Goal: Transaction & Acquisition: Purchase product/service

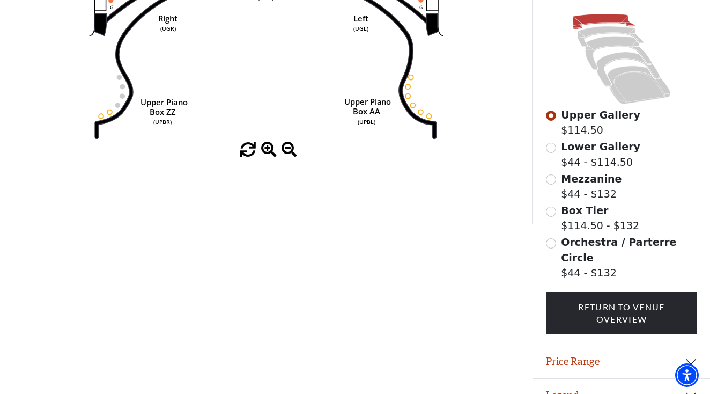
click at [591, 345] on button "Price Range" at bounding box center [621, 361] width 177 height 33
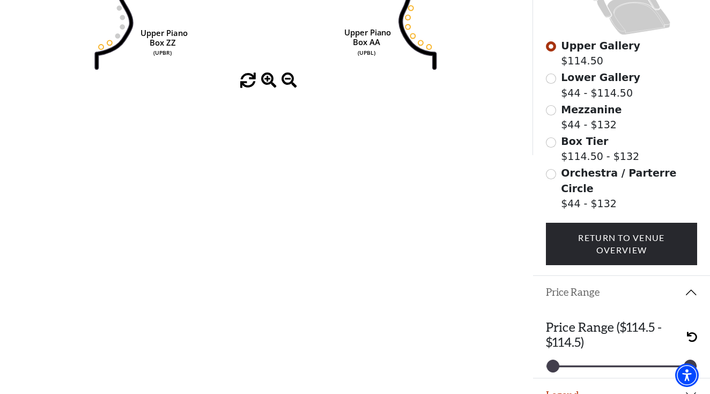
scroll to position [327, 0]
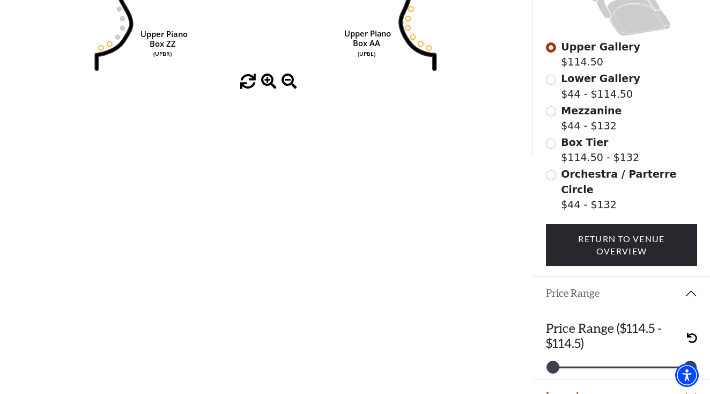
click at [556, 174] on input "Orchestra / Parterre Circle$44 - $132\a" at bounding box center [551, 175] width 10 height 10
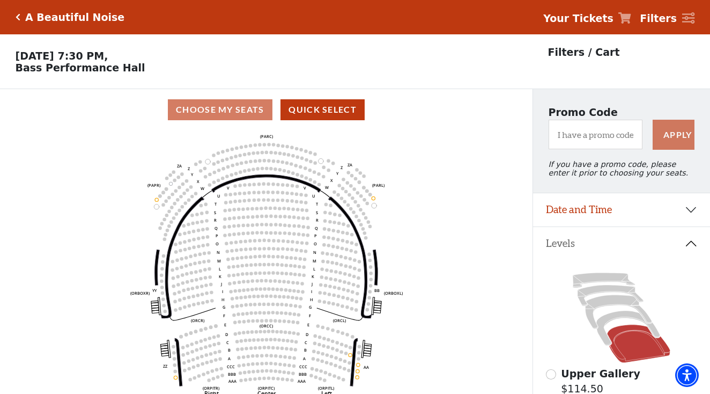
scroll to position [50, 0]
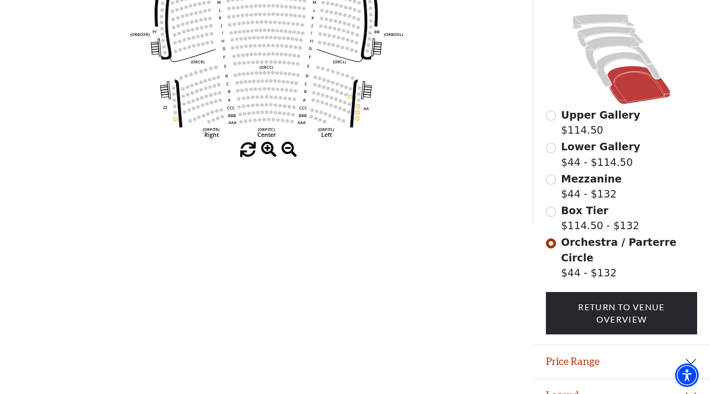
click at [578, 352] on button "Price Range" at bounding box center [621, 361] width 177 height 33
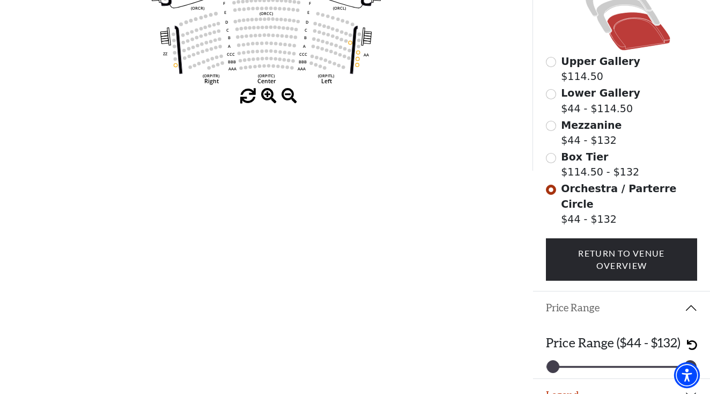
scroll to position [312, 0]
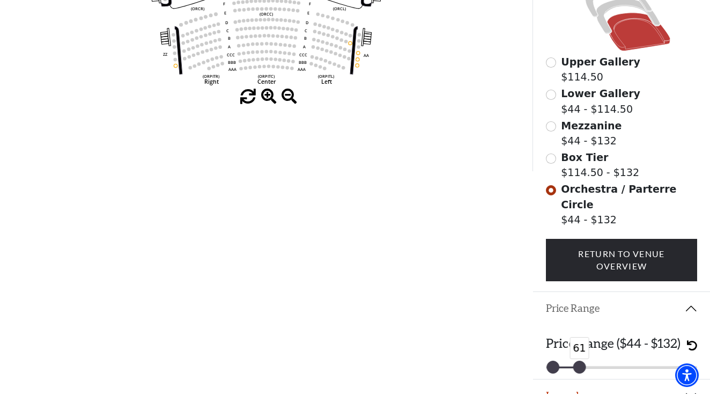
drag, startPoint x: 692, startPoint y: 350, endPoint x: 582, endPoint y: 350, distance: 110.0
click at [582, 361] on div at bounding box center [580, 367] width 12 height 12
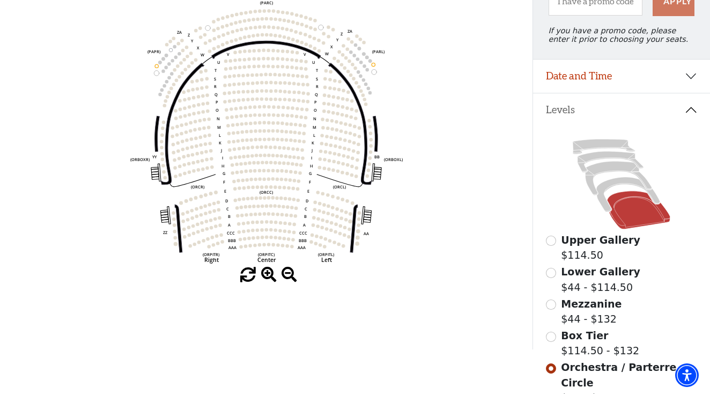
scroll to position [130, 0]
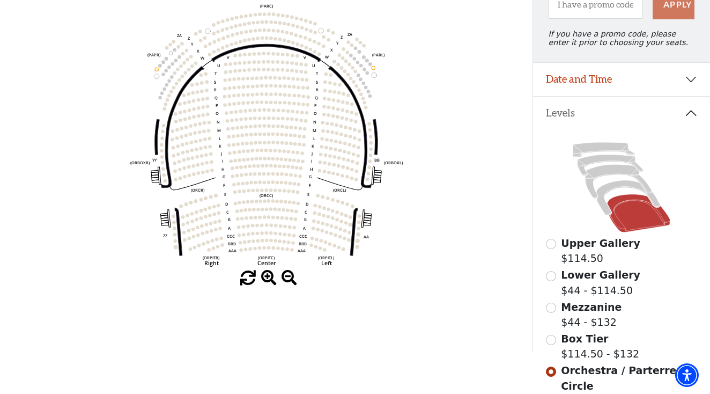
click at [552, 305] on input "Mezzanine$44 - $132\a" at bounding box center [551, 308] width 10 height 10
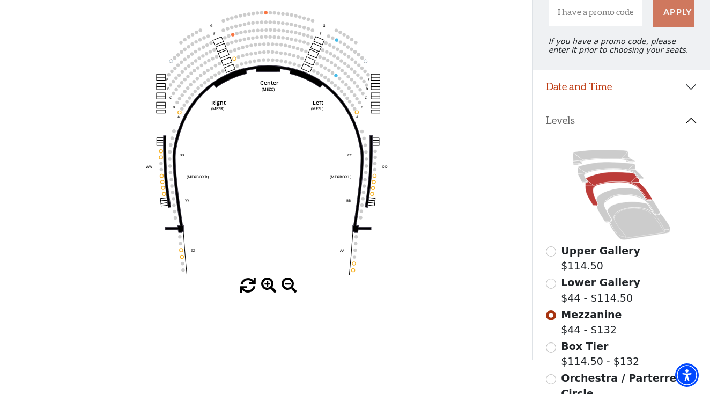
scroll to position [128, 0]
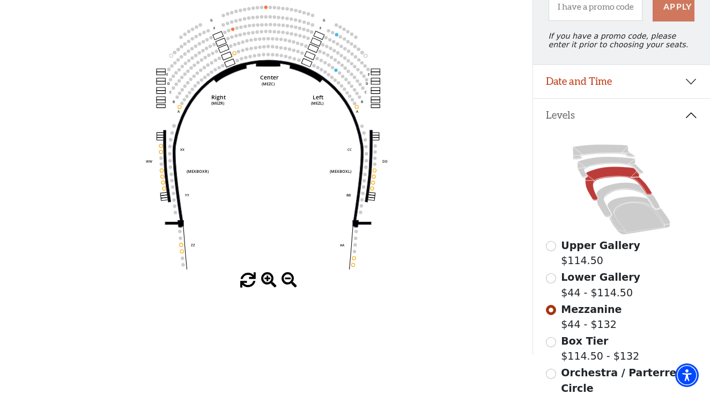
click at [549, 280] on input "Lower Gallery$44 - $114.50\a" at bounding box center [551, 278] width 10 height 10
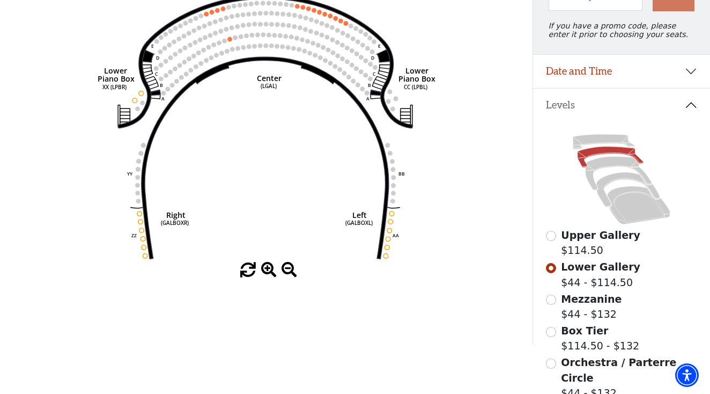
scroll to position [133, 0]
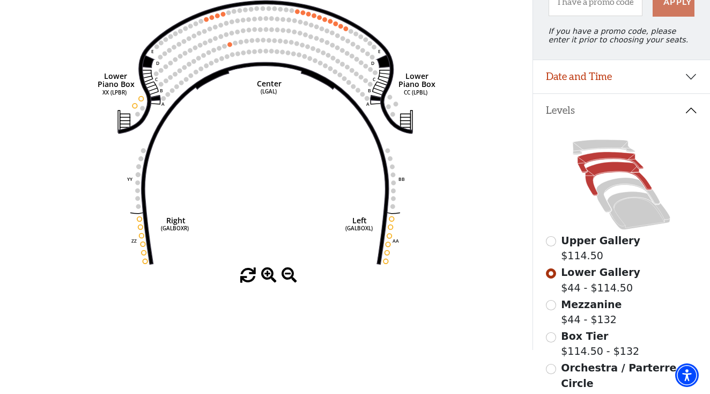
click at [608, 171] on icon at bounding box center [618, 179] width 67 height 34
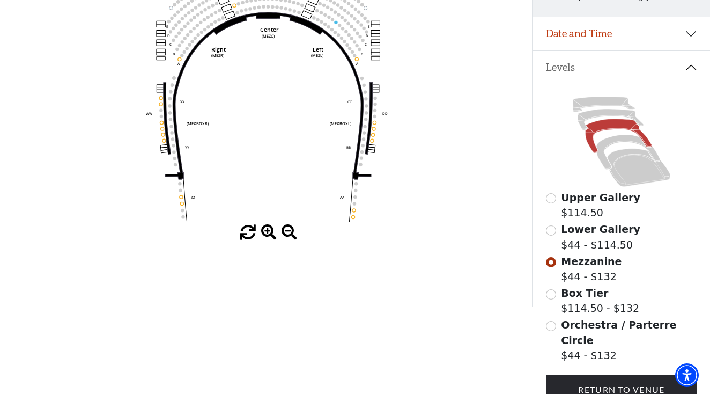
scroll to position [187, 0]
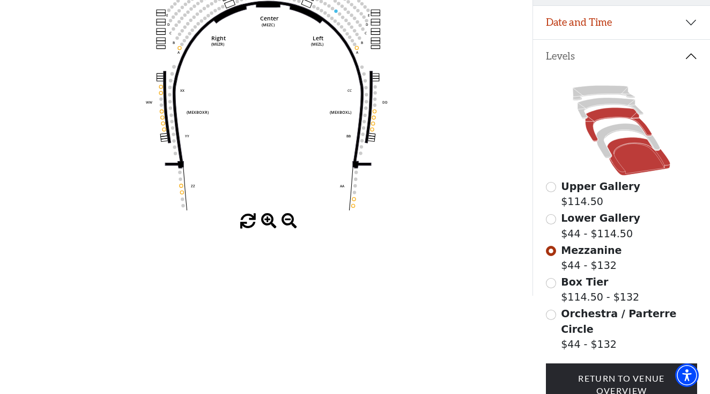
click at [622, 161] on icon at bounding box center [638, 156] width 63 height 38
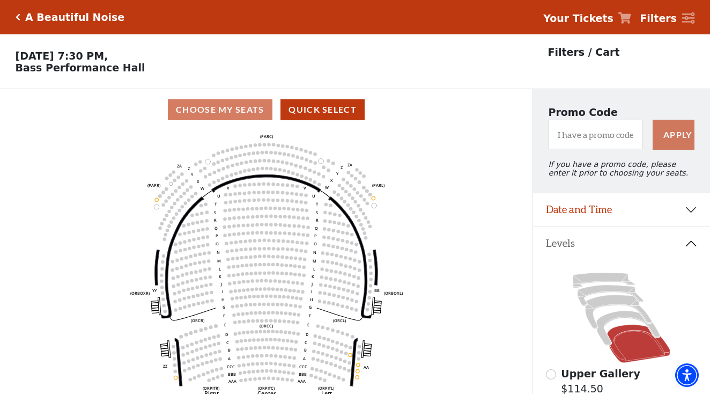
scroll to position [0, 0]
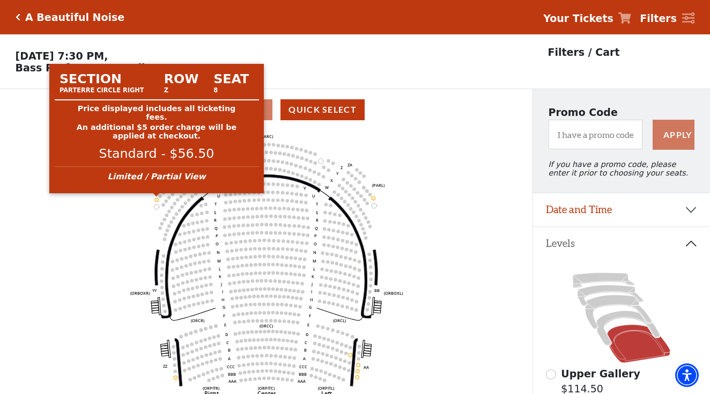
click at [158, 199] on circle at bounding box center [156, 199] width 3 height 3
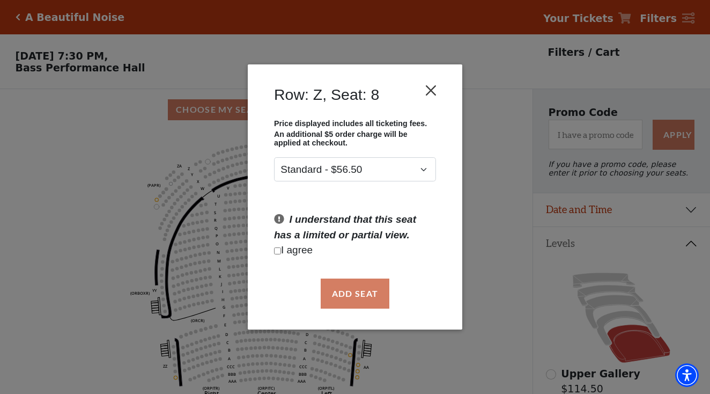
click at [428, 90] on button "Close" at bounding box center [431, 90] width 20 height 20
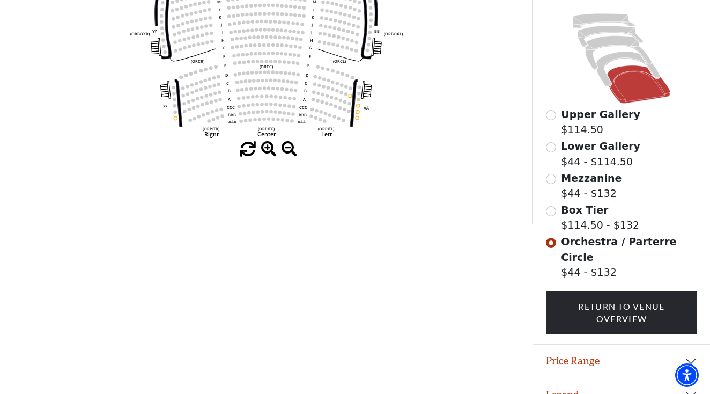
scroll to position [259, 0]
click at [549, 180] on input "Mezzanine$44 - $132\a" at bounding box center [551, 179] width 10 height 10
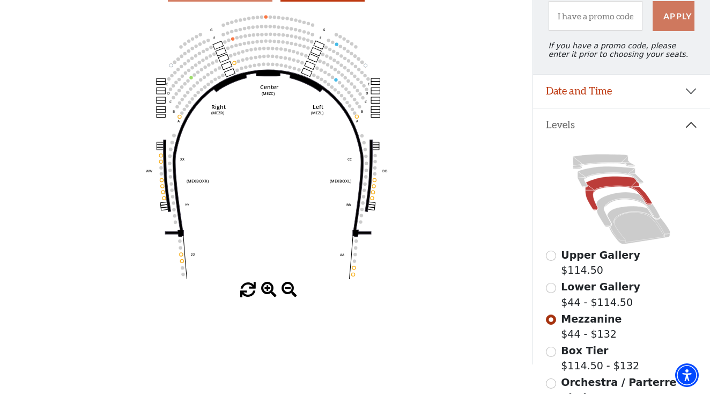
scroll to position [116, 0]
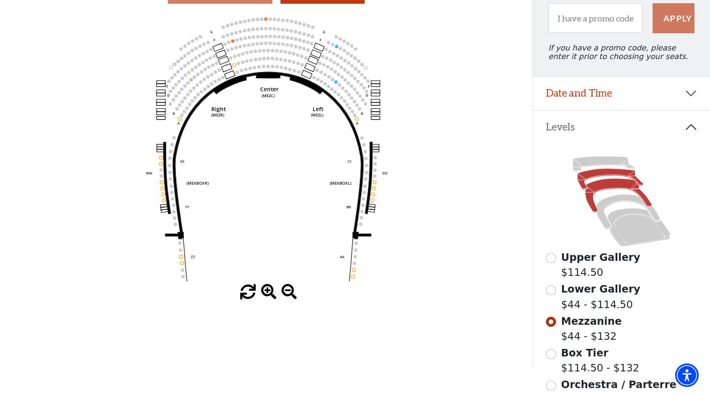
click at [587, 175] on icon at bounding box center [611, 178] width 66 height 21
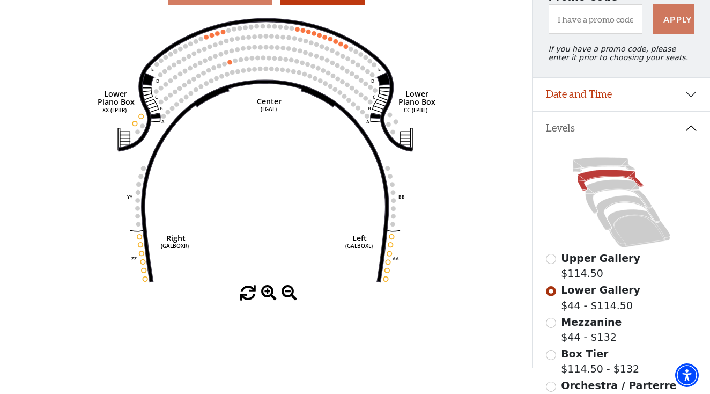
scroll to position [102, 0]
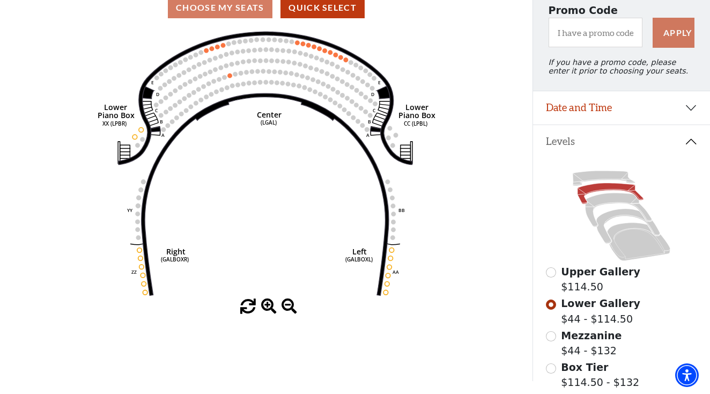
click at [596, 194] on icon at bounding box center [622, 216] width 152 height 96
click at [598, 200] on icon at bounding box center [618, 210] width 67 height 34
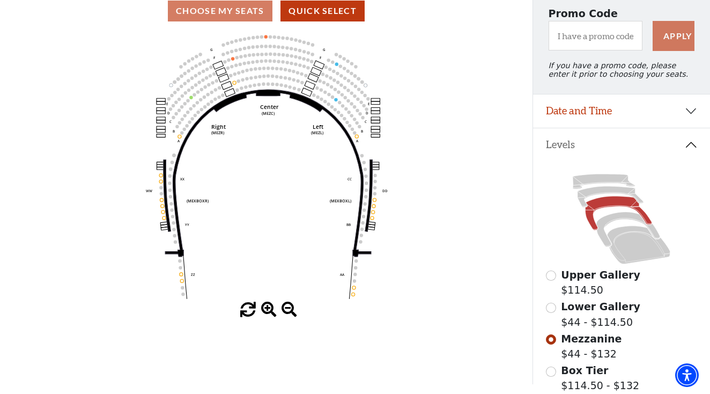
scroll to position [101, 0]
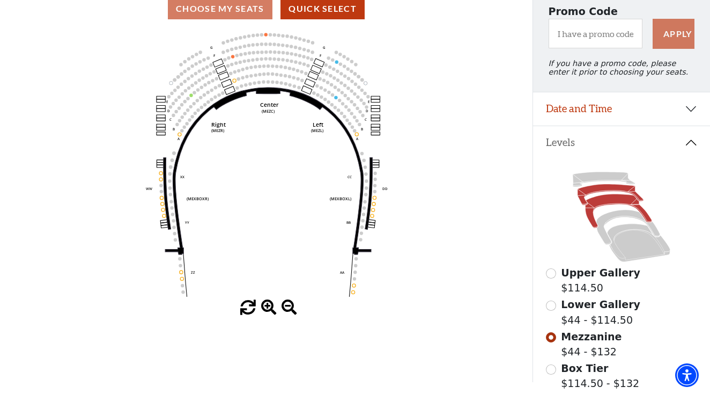
click at [620, 188] on icon at bounding box center [611, 194] width 66 height 21
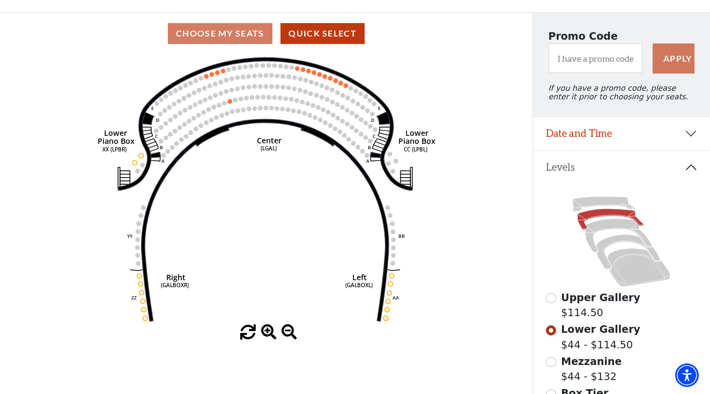
scroll to position [66, 0]
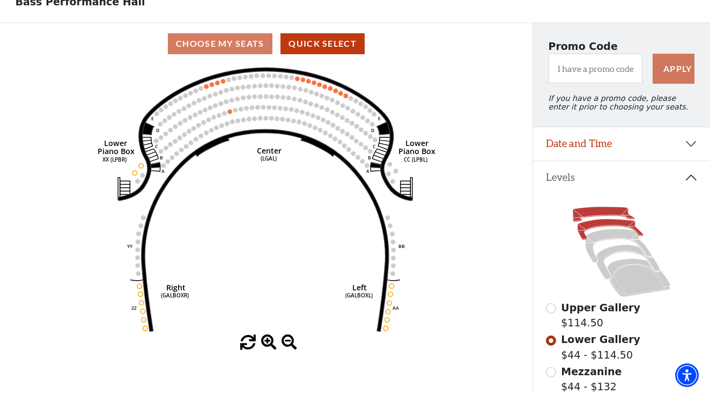
click at [594, 215] on icon at bounding box center [604, 214] width 62 height 15
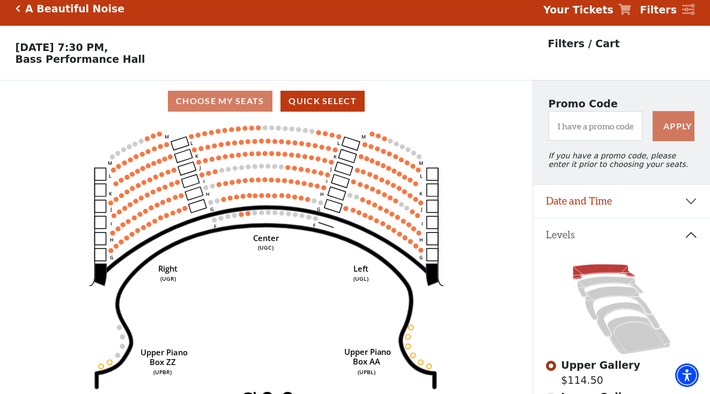
scroll to position [6, 0]
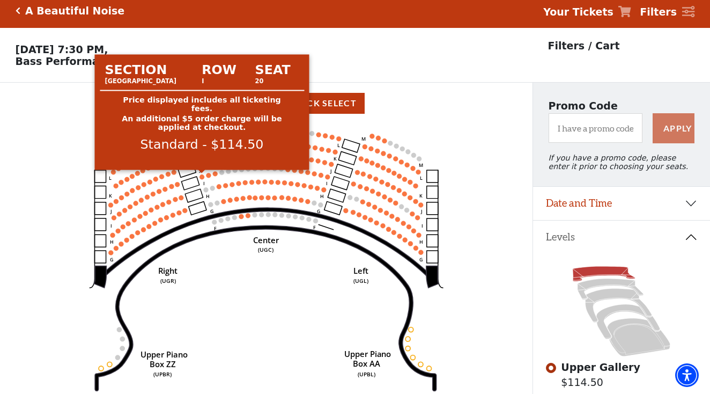
click at [202, 177] on circle at bounding box center [202, 176] width 5 height 5
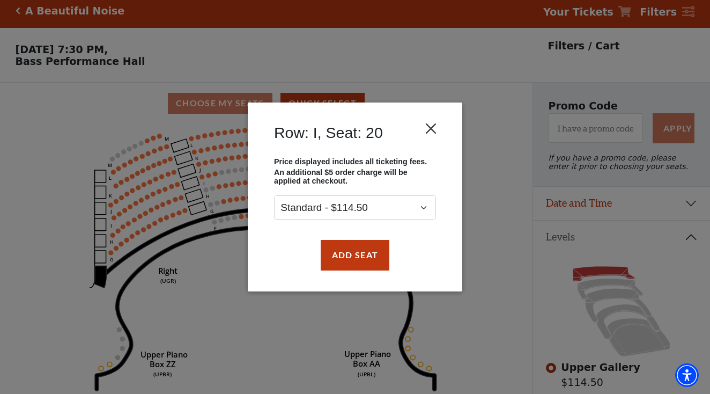
click at [435, 135] on button "Close" at bounding box center [431, 129] width 20 height 20
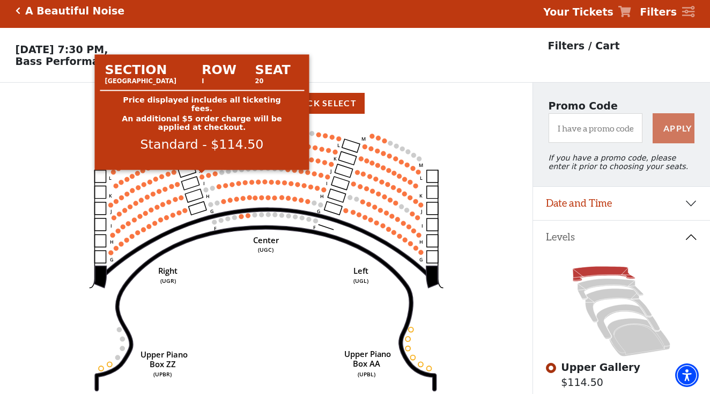
click at [202, 175] on circle at bounding box center [202, 176] width 5 height 5
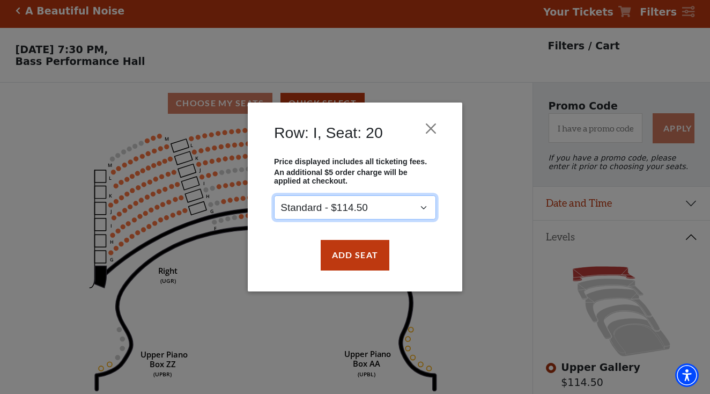
click at [436, 127] on div "Row: I, Seat: 20 Price displayed includes all ticketing fees. An additional $5 …" at bounding box center [355, 196] width 215 height 189
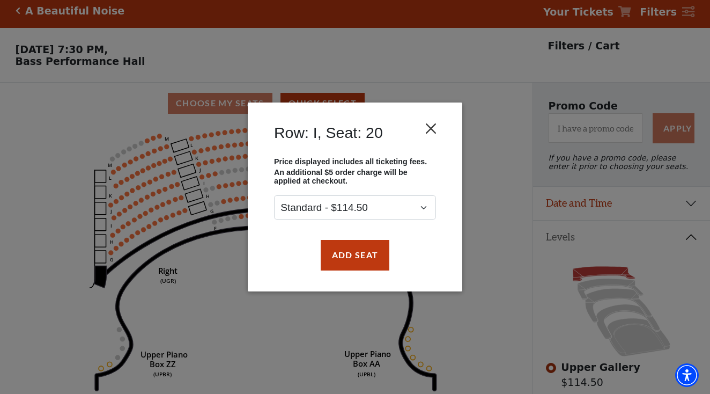
click at [436, 127] on button "Close" at bounding box center [431, 129] width 20 height 20
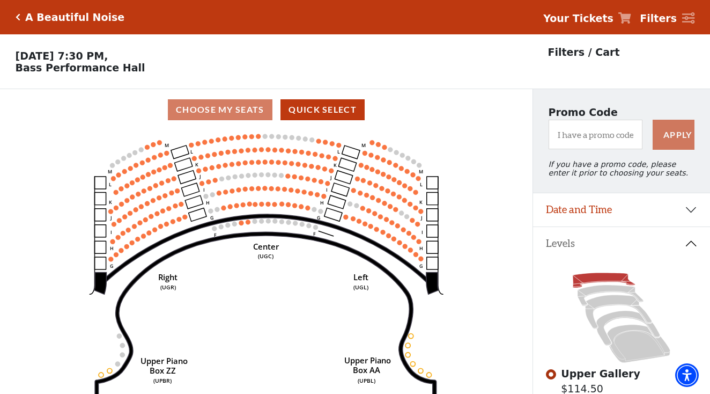
scroll to position [0, 0]
click at [20, 17] on div "A Beautiful Noise" at bounding box center [72, 17] width 105 height 12
click at [10, 17] on div "A Beautiful Noise Your Tickets Filters" at bounding box center [355, 17] width 710 height 34
click at [22, 17] on div "A Beautiful Noise" at bounding box center [72, 17] width 105 height 12
click at [14, 17] on div "A Beautiful Noise Your Tickets Filters" at bounding box center [355, 17] width 710 height 34
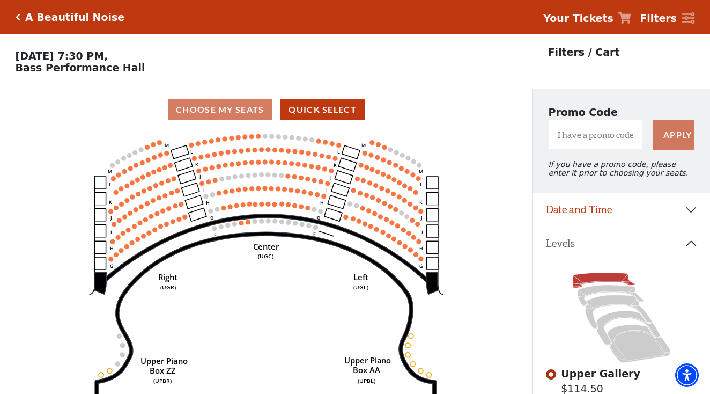
click at [26, 17] on h5 "A Beautiful Noise" at bounding box center [74, 17] width 99 height 12
click at [16, 14] on icon "Click here to go back to filters" at bounding box center [18, 17] width 5 height 8
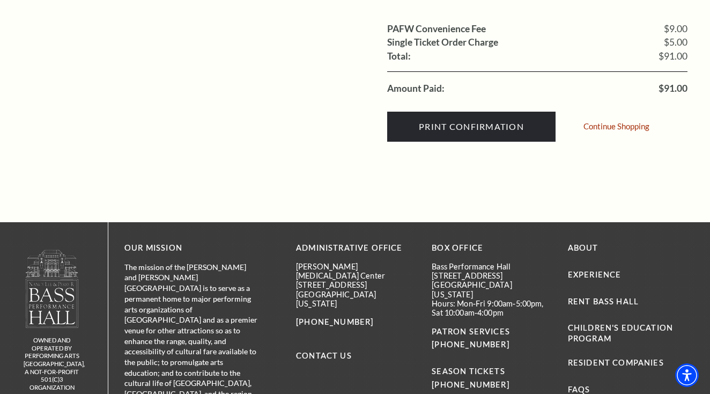
scroll to position [391, 0]
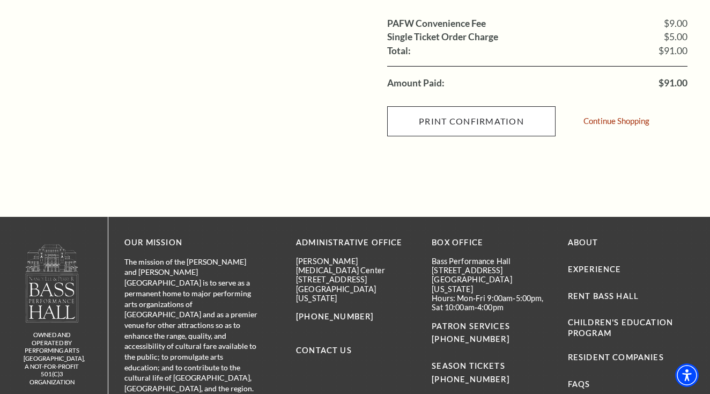
click at [450, 126] on input "Print Confirmation" at bounding box center [471, 121] width 168 height 30
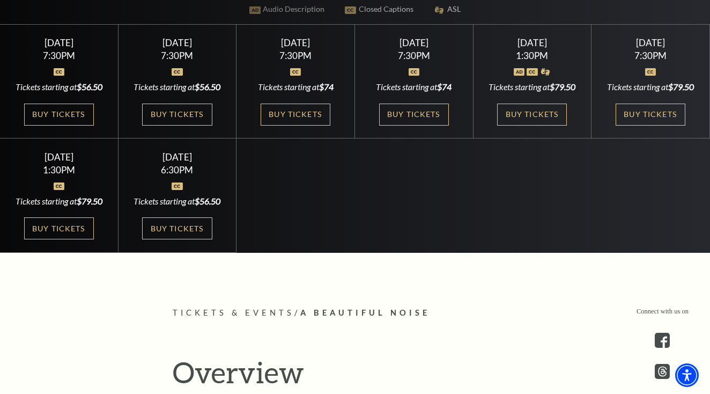
scroll to position [351, 0]
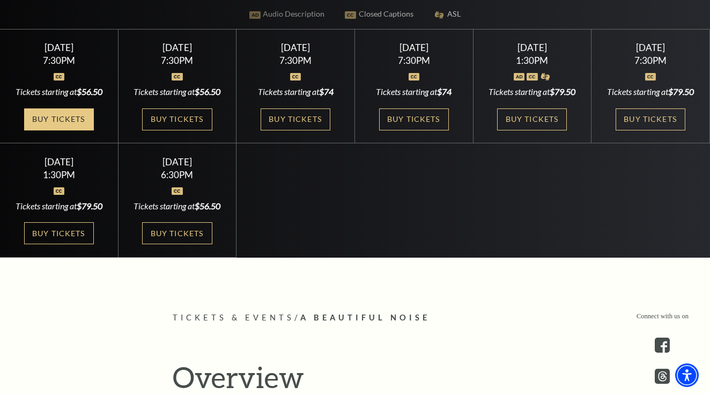
click at [63, 123] on link "Buy Tickets" at bounding box center [59, 119] width 70 height 22
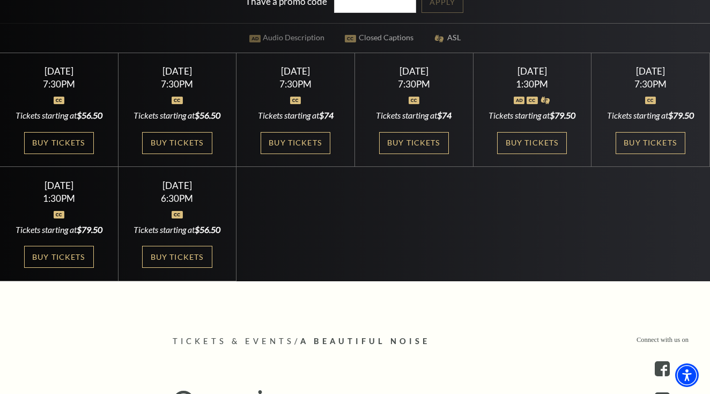
scroll to position [312, 0]
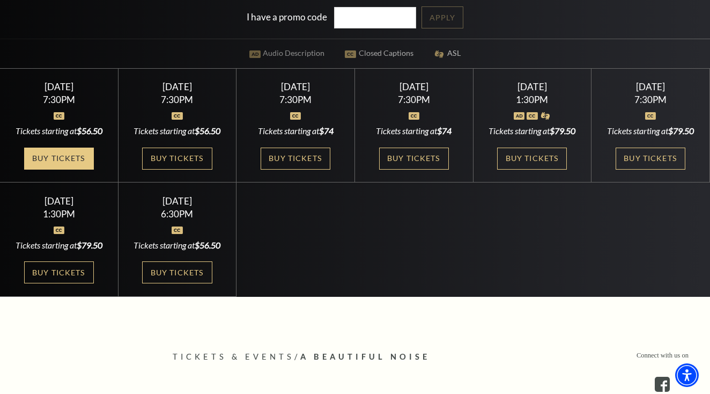
click at [58, 170] on link "Buy Tickets" at bounding box center [59, 159] width 70 height 22
click at [84, 170] on link "Buy Tickets" at bounding box center [59, 159] width 70 height 22
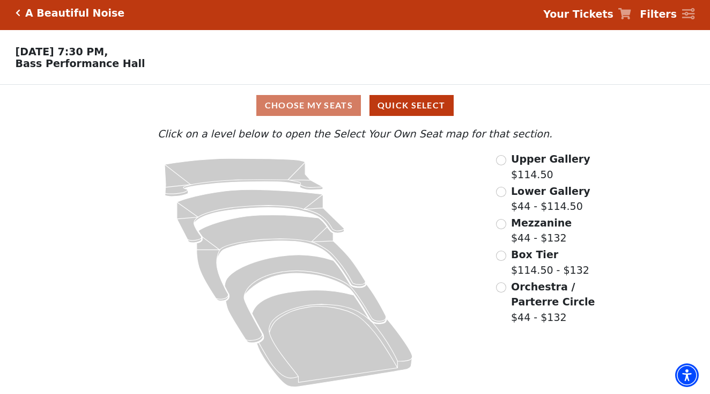
scroll to position [4, 0]
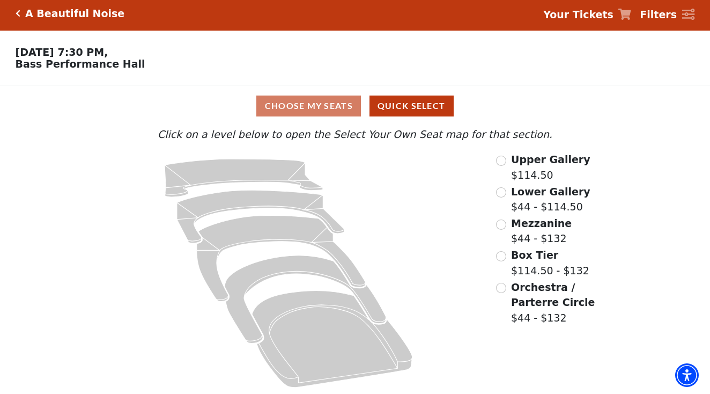
click at [533, 302] on span "Orchestra / Parterre Circle" at bounding box center [553, 294] width 84 height 27
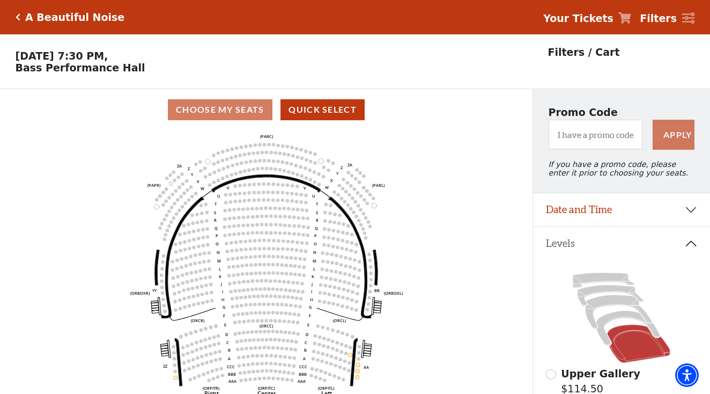
scroll to position [0, 0]
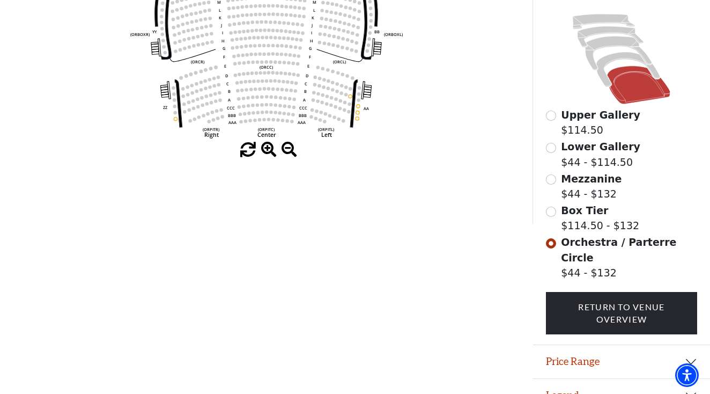
click at [552, 345] on button "Price Range" at bounding box center [621, 361] width 177 height 33
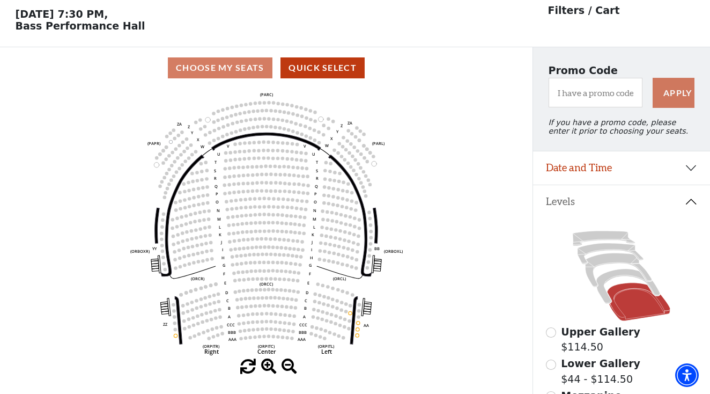
scroll to position [39, 0]
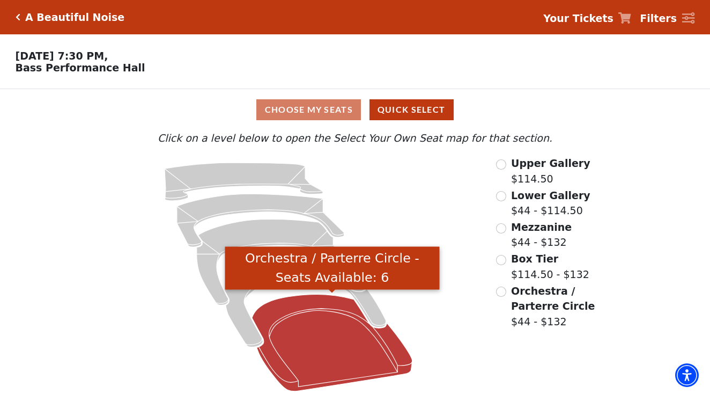
click at [298, 325] on icon "Orchestra / Parterre Circle - Seats Available: 6" at bounding box center [332, 343] width 160 height 97
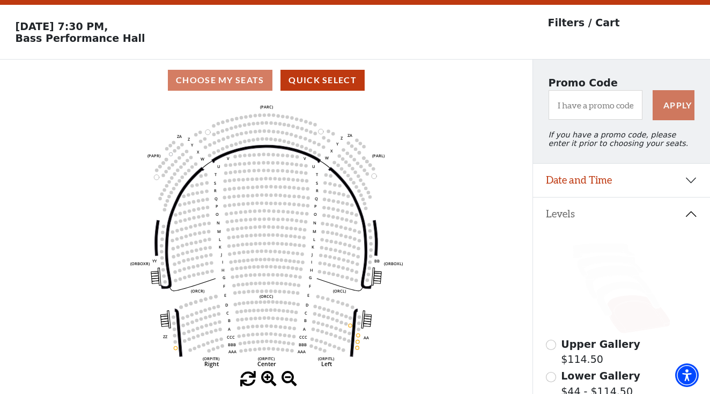
scroll to position [29, 0]
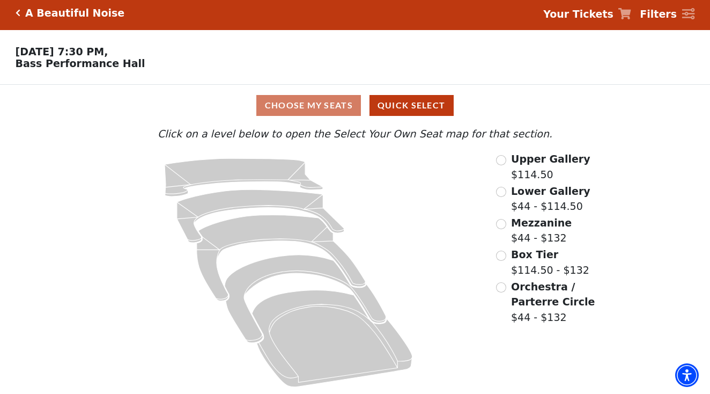
scroll to position [4, 0]
